Goal: Task Accomplishment & Management: Complete application form

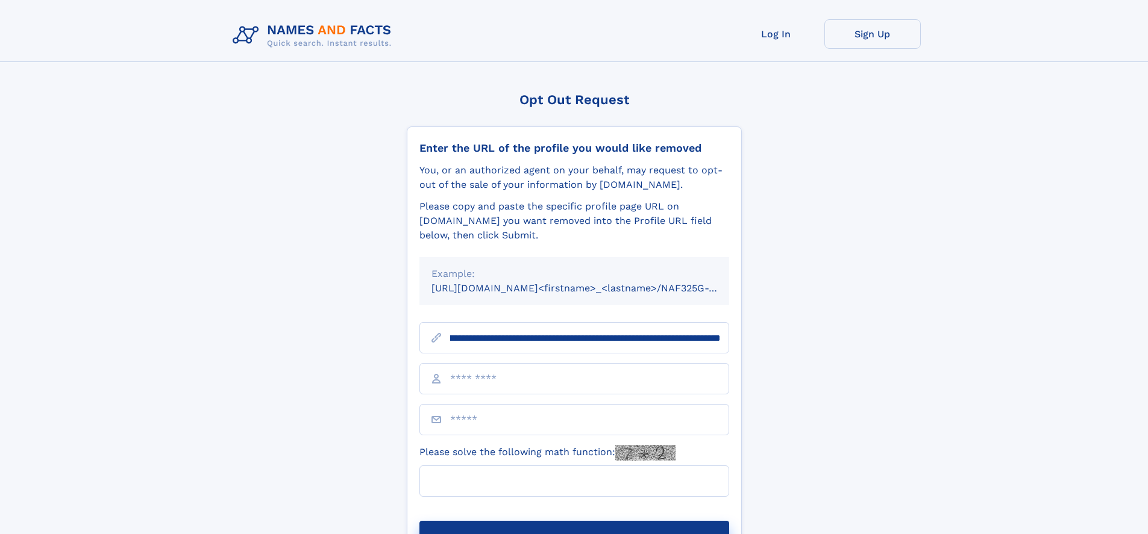
scroll to position [0, 142]
type input "**********"
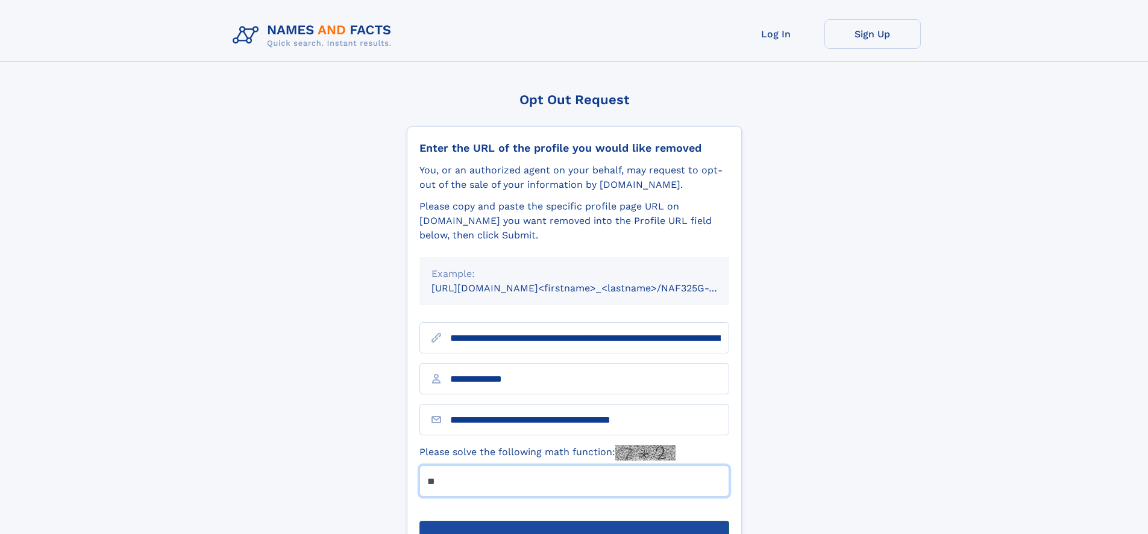
type input "**"
click at [574, 521] on button "Submit Opt Out Request" at bounding box center [574, 540] width 310 height 39
